Goal: Book appointment/travel/reservation

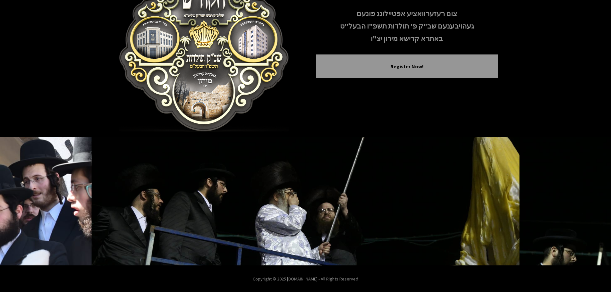
scroll to position [66, 0]
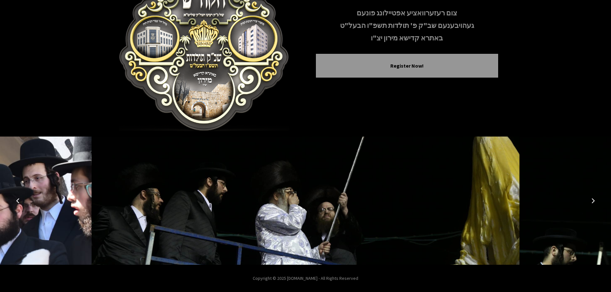
click at [18, 199] on icon "Previous image" at bounding box center [17, 200] width 5 height 5
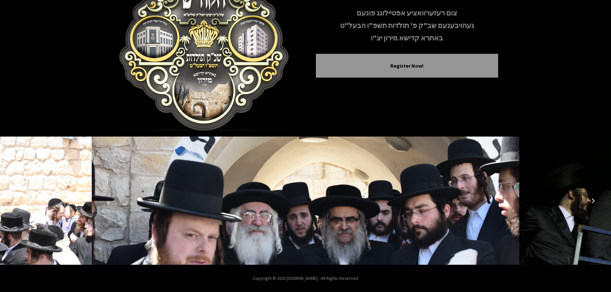
click at [16, 201] on icon "Previous image" at bounding box center [17, 200] width 5 height 5
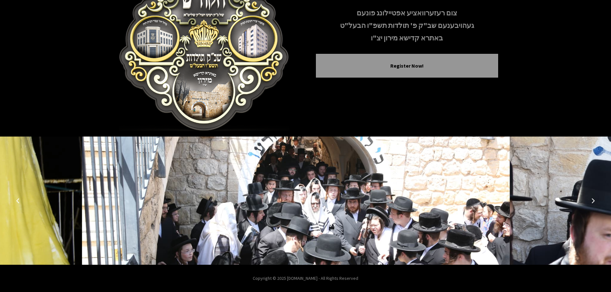
click at [16, 201] on icon "Previous image" at bounding box center [17, 200] width 5 height 5
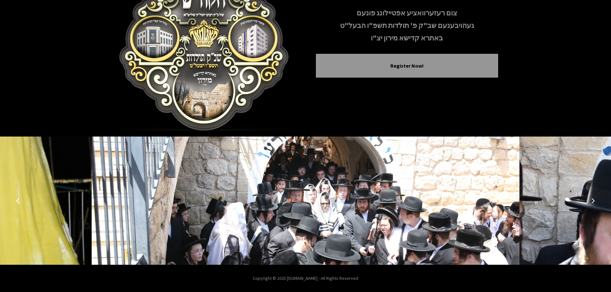
click at [16, 201] on icon "Previous image" at bounding box center [17, 200] width 5 height 5
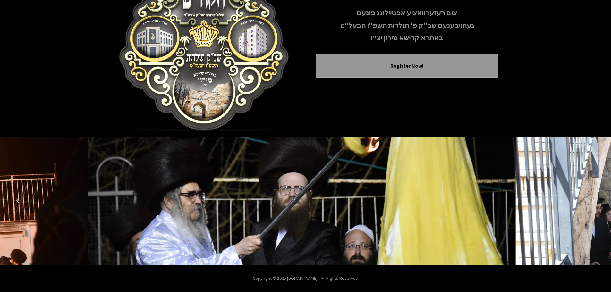
click at [16, 201] on icon "Previous image" at bounding box center [17, 200] width 5 height 5
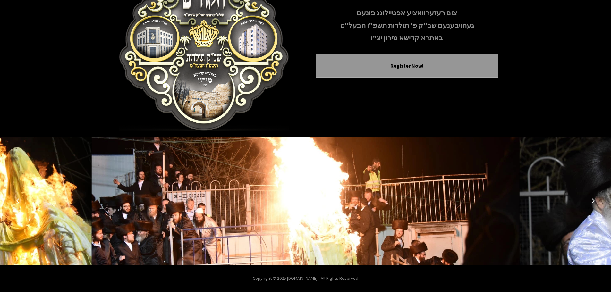
click at [16, 201] on icon "Previous image" at bounding box center [17, 200] width 5 height 5
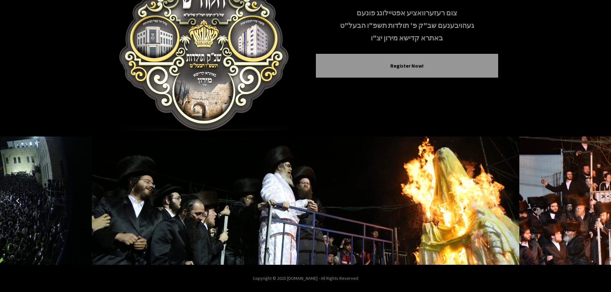
click at [16, 201] on icon "Previous image" at bounding box center [17, 200] width 5 height 5
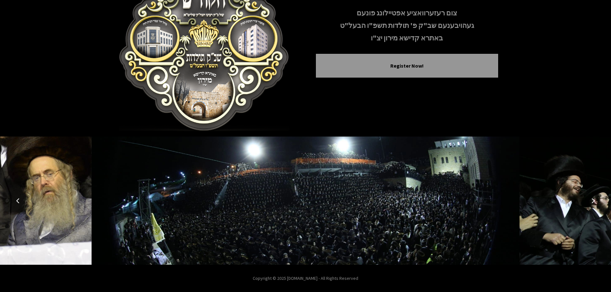
click at [16, 201] on icon "Previous image" at bounding box center [17, 200] width 5 height 5
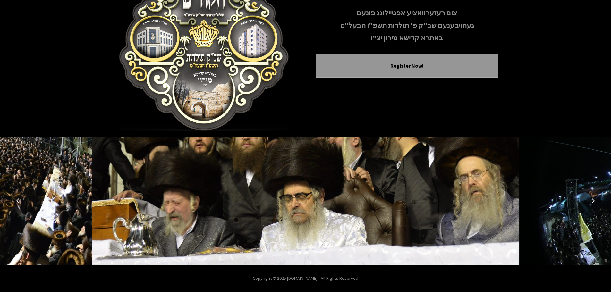
click at [16, 201] on icon "Previous image" at bounding box center [17, 200] width 5 height 5
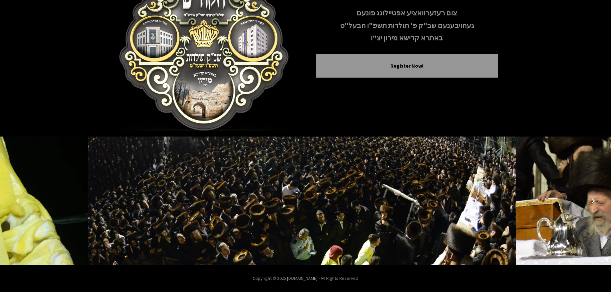
click at [16, 201] on icon "Previous image" at bounding box center [17, 200] width 5 height 5
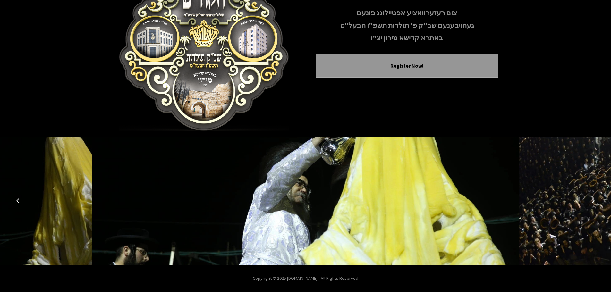
click at [16, 201] on icon "Previous image" at bounding box center [17, 200] width 5 height 5
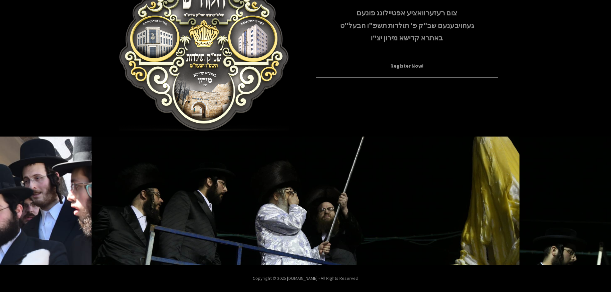
click at [408, 67] on button "Register Now!" at bounding box center [407, 66] width 166 height 8
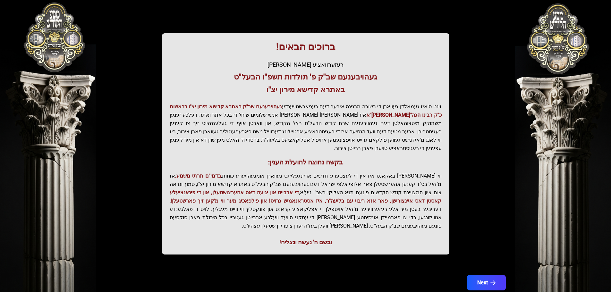
scroll to position [79, 0]
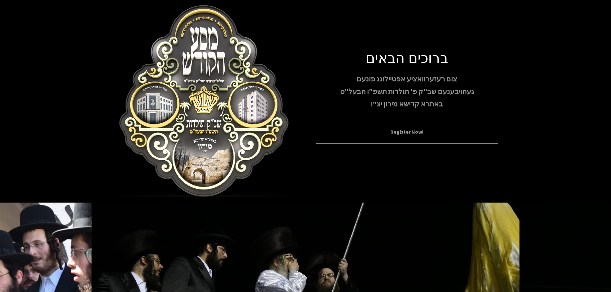
click at [381, 133] on button "Register Now!" at bounding box center [407, 132] width 166 height 8
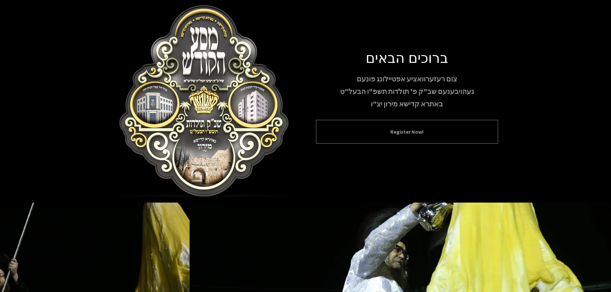
click at [395, 134] on button "Register Now!" at bounding box center [407, 132] width 166 height 8
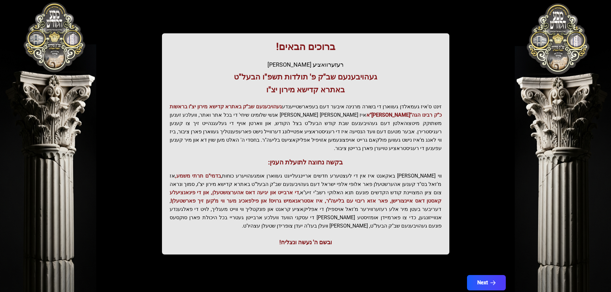
scroll to position [79, 0]
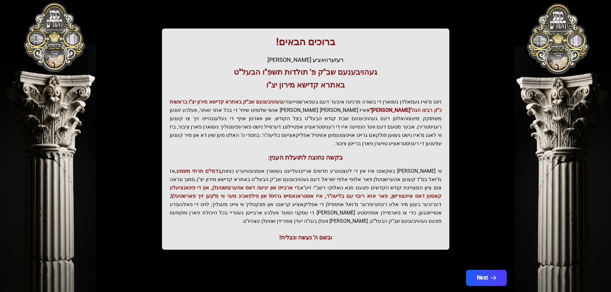
click at [477, 270] on button "Next" at bounding box center [486, 278] width 41 height 16
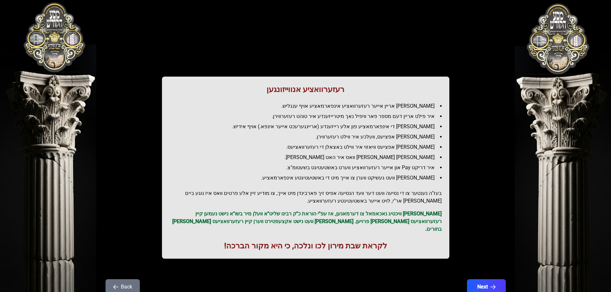
scroll to position [0, 0]
click at [486, 279] on button "Next" at bounding box center [486, 287] width 41 height 16
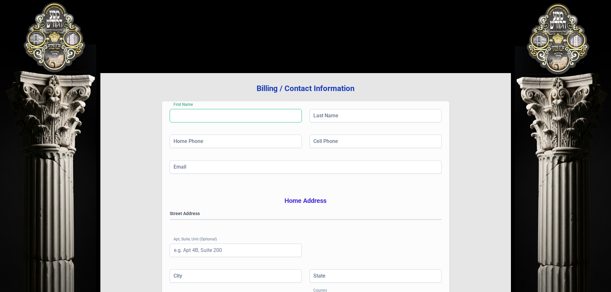
click at [231, 109] on input "First Name" at bounding box center [236, 115] width 132 height 13
type input "[PERSON_NAME]"
type input "[PHONE_NUMBER]"
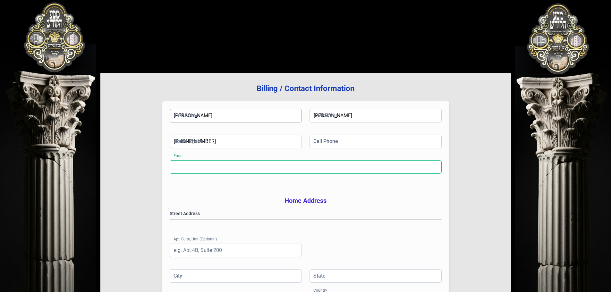
type input "[EMAIL_ADDRESS][DOMAIN_NAME]"
type input "[STREET_ADDRESS]"
type input "[GEOGRAPHIC_DATA]"
type input "NY"
type input "10977"
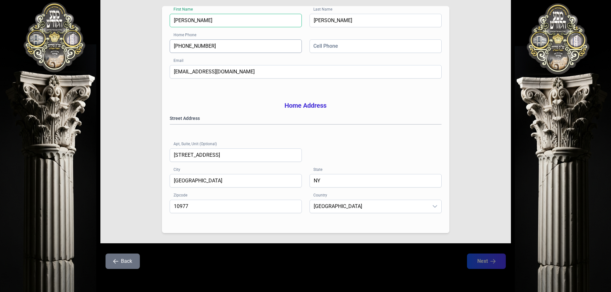
scroll to position [96, 0]
click at [229, 143] on div "Street Address [GEOGRAPHIC_DATA] (Optional) [STREET_ADDRESS]" at bounding box center [306, 144] width 272 height 59
click at [321, 40] on input "Cell Phone" at bounding box center [376, 45] width 132 height 13
type input "[PHONE_NUMBER]"
click at [253, 88] on div "Email [EMAIL_ADDRESS][DOMAIN_NAME]" at bounding box center [306, 78] width 272 height 26
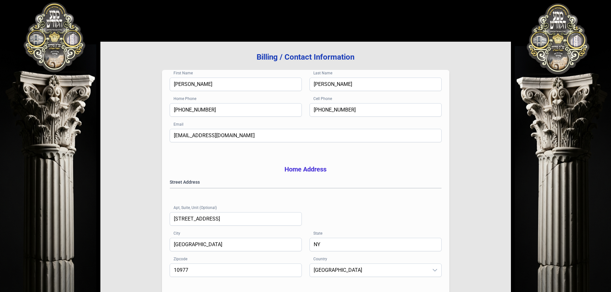
scroll to position [105, 0]
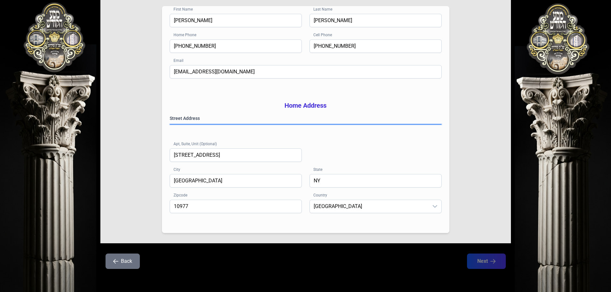
click at [170, 124] on gmp-place-autocomplete at bounding box center [170, 124] width 0 height 0
click at [347, 145] on div "Street Address [GEOGRAPHIC_DATA] (Optional) [STREET_ADDRESS]" at bounding box center [306, 144] width 272 height 59
click at [170, 124] on gmp-place-autocomplete at bounding box center [170, 124] width 0 height 0
type input "109773933"
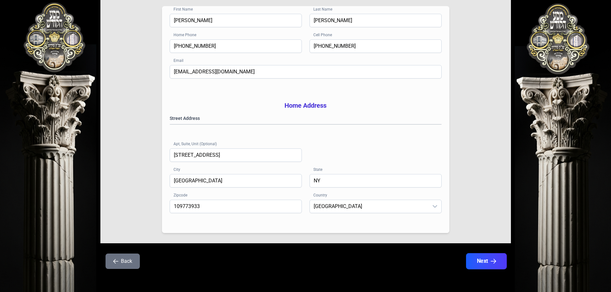
click at [485, 260] on button "Next" at bounding box center [486, 261] width 41 height 16
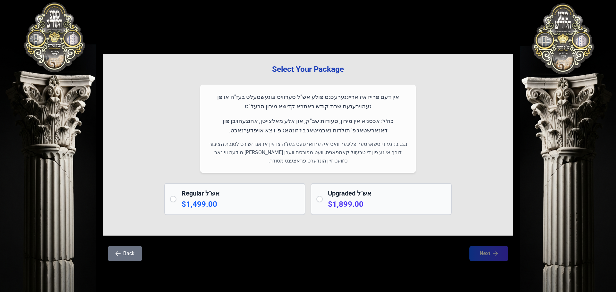
click at [294, 72] on h3 "Select Your Package" at bounding box center [308, 69] width 390 height 10
click at [191, 193] on h2 "Regular אש"ל" at bounding box center [241, 193] width 118 height 9
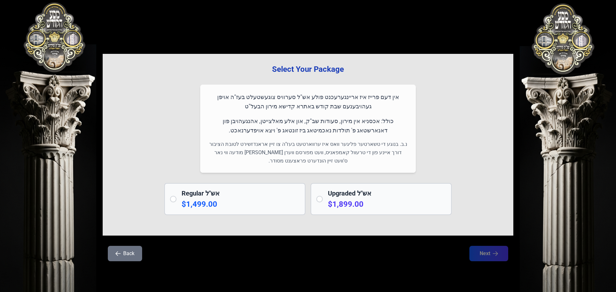
radio input "true"
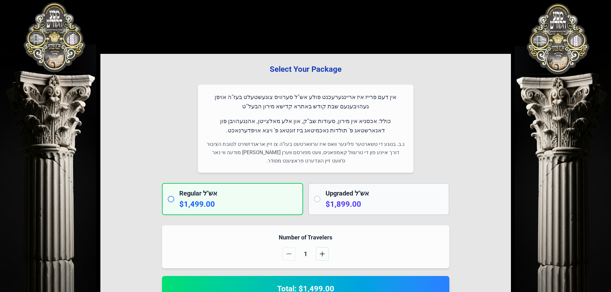
scroll to position [128, 0]
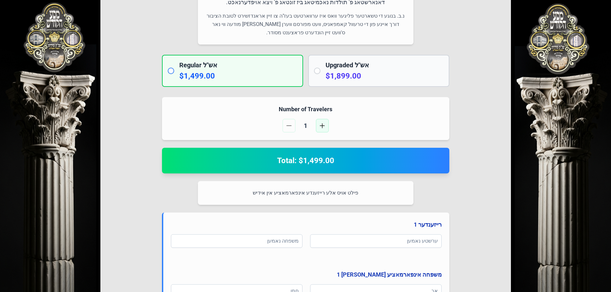
click at [325, 126] on button "button" at bounding box center [322, 125] width 13 height 13
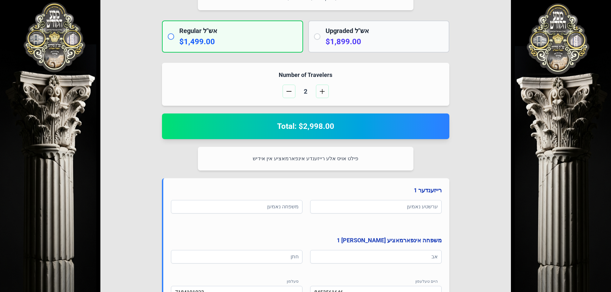
scroll to position [225, 0]
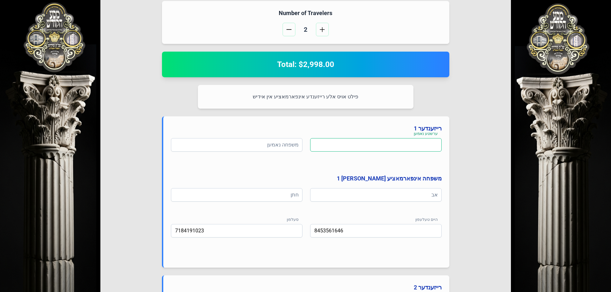
click at [388, 146] on input at bounding box center [376, 144] width 132 height 13
type input "tkאליעזר יואל"
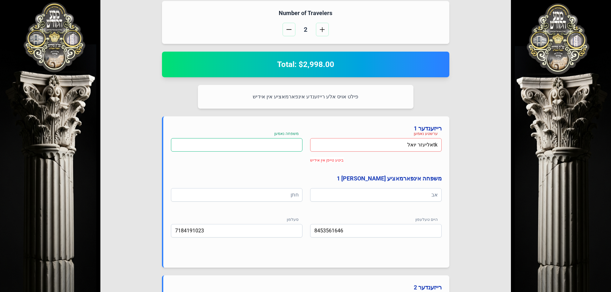
click at [276, 150] on input at bounding box center [237, 144] width 132 height 13
type input "אטזענבערג"
click at [438, 144] on input "tkאליעזר יואל" at bounding box center [376, 144] width 132 height 13
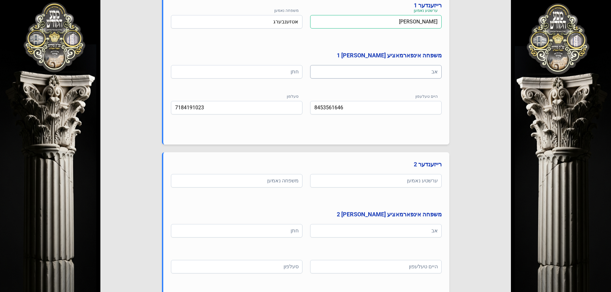
scroll to position [385, 0]
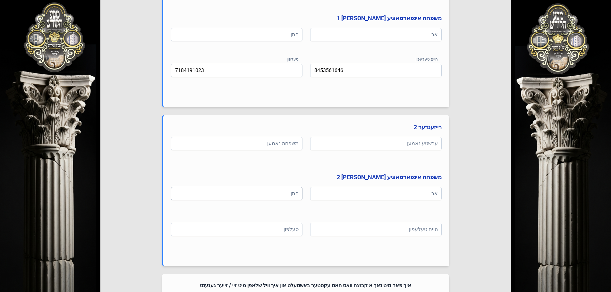
type input "[PERSON_NAME]"
click at [300, 199] on input at bounding box center [237, 193] width 132 height 13
click at [313, 182] on div "ערשטע נאמען משפחה נאמען משפחה אינפארמאציע [PERSON_NAME] 2 אב חתן היים טעלעפון ס…" at bounding box center [306, 195] width 271 height 117
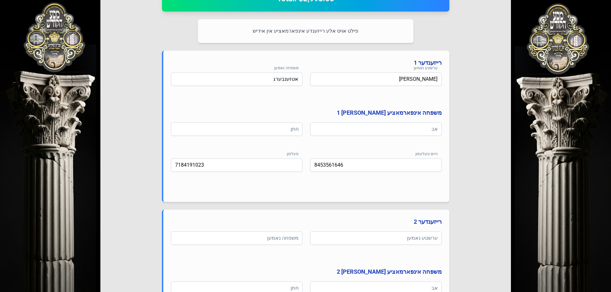
scroll to position [289, 0]
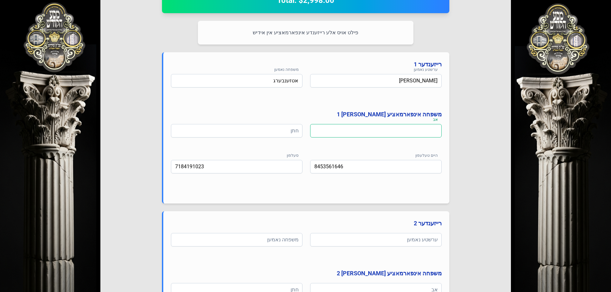
click at [374, 134] on input at bounding box center [376, 130] width 132 height 13
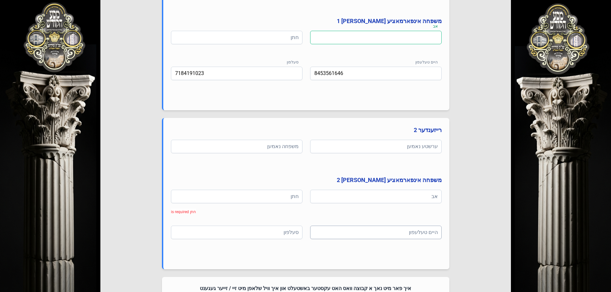
scroll to position [475, 0]
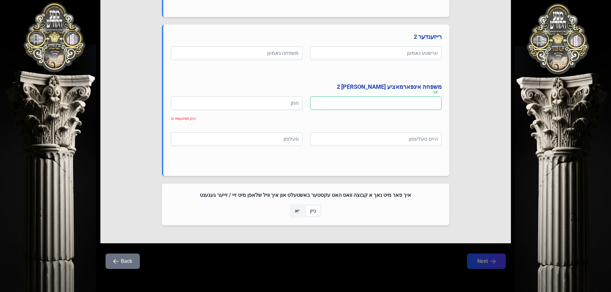
click at [415, 105] on input at bounding box center [376, 103] width 132 height 13
click at [264, 141] on input at bounding box center [237, 138] width 132 height 13
click at [280, 122] on div "אב אב is required חתן חתן is required" at bounding box center [306, 112] width 271 height 31
click at [340, 137] on input at bounding box center [376, 138] width 132 height 13
click at [344, 127] on div "אב אב is required חתן חתן is required" at bounding box center [306, 112] width 271 height 31
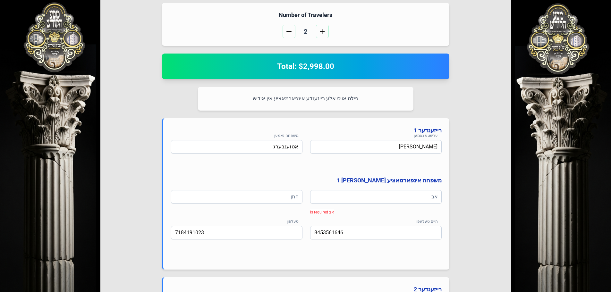
scroll to position [219, 0]
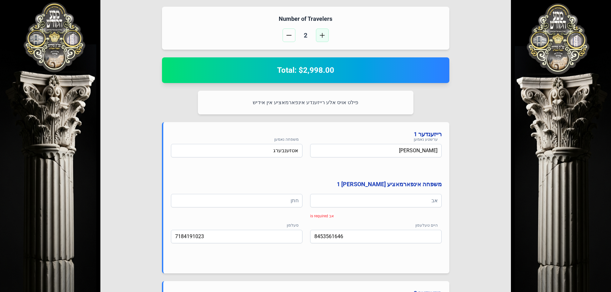
click at [321, 37] on span "button" at bounding box center [322, 35] width 5 height 5
click at [324, 34] on span "button" at bounding box center [322, 35] width 5 height 5
click at [284, 35] on button "button" at bounding box center [289, 35] width 13 height 13
drag, startPoint x: 284, startPoint y: 35, endPoint x: 288, endPoint y: 66, distance: 31.4
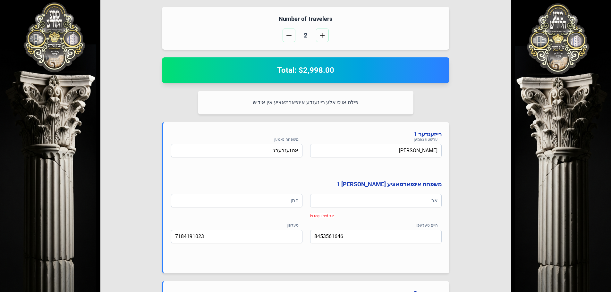
click at [288, 66] on div "Number of Travelers 2 Total: $2,998.00 פילט אויס אלע רייזענדע אינפארמאציע אין א…" at bounding box center [305, 244] width 287 height 475
click at [320, 38] on span "button" at bounding box center [322, 35] width 5 height 5
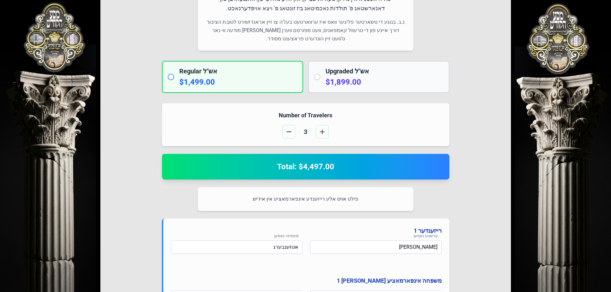
scroll to position [121, 0]
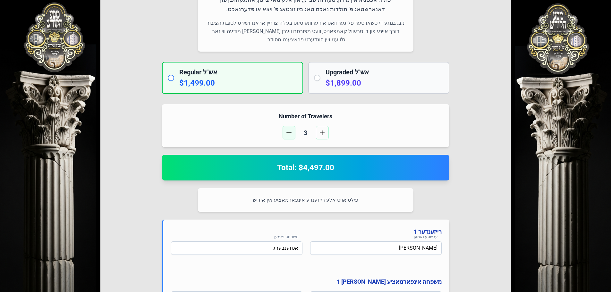
click at [294, 132] on button "button" at bounding box center [289, 132] width 13 height 13
click at [327, 79] on p "$1,899.00" at bounding box center [385, 83] width 118 height 10
radio input "false"
radio input "true"
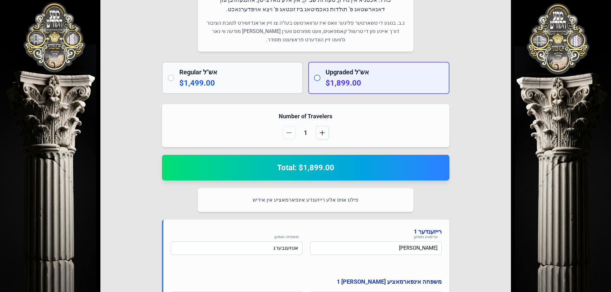
click at [303, 84] on div "Regular אש"ל $1,499.00 Upgraded אש"ל $1,899.00" at bounding box center [305, 78] width 287 height 32
click at [299, 85] on div "Regular אש"ל $1,499.00" at bounding box center [232, 78] width 141 height 32
radio input "true"
